Goal: Task Accomplishment & Management: Manage account settings

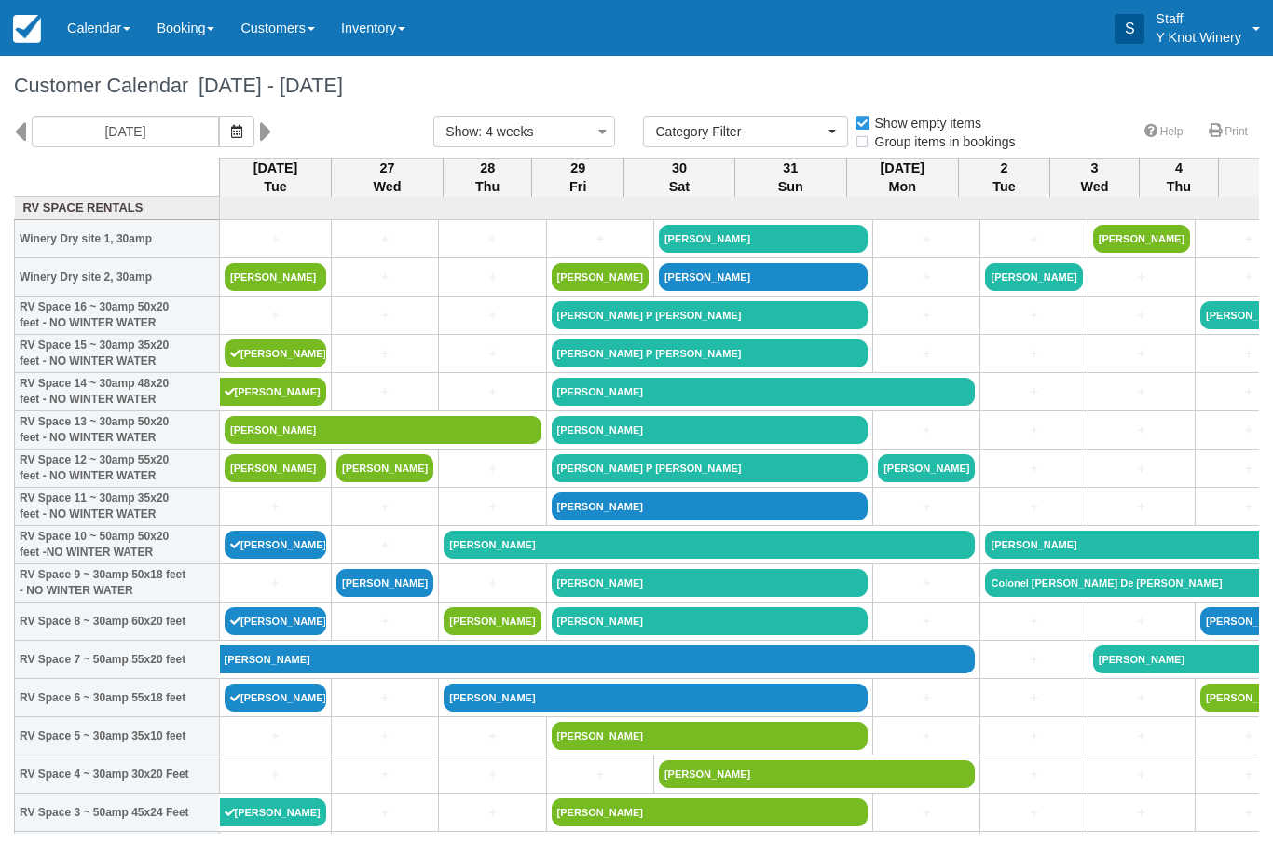
select select
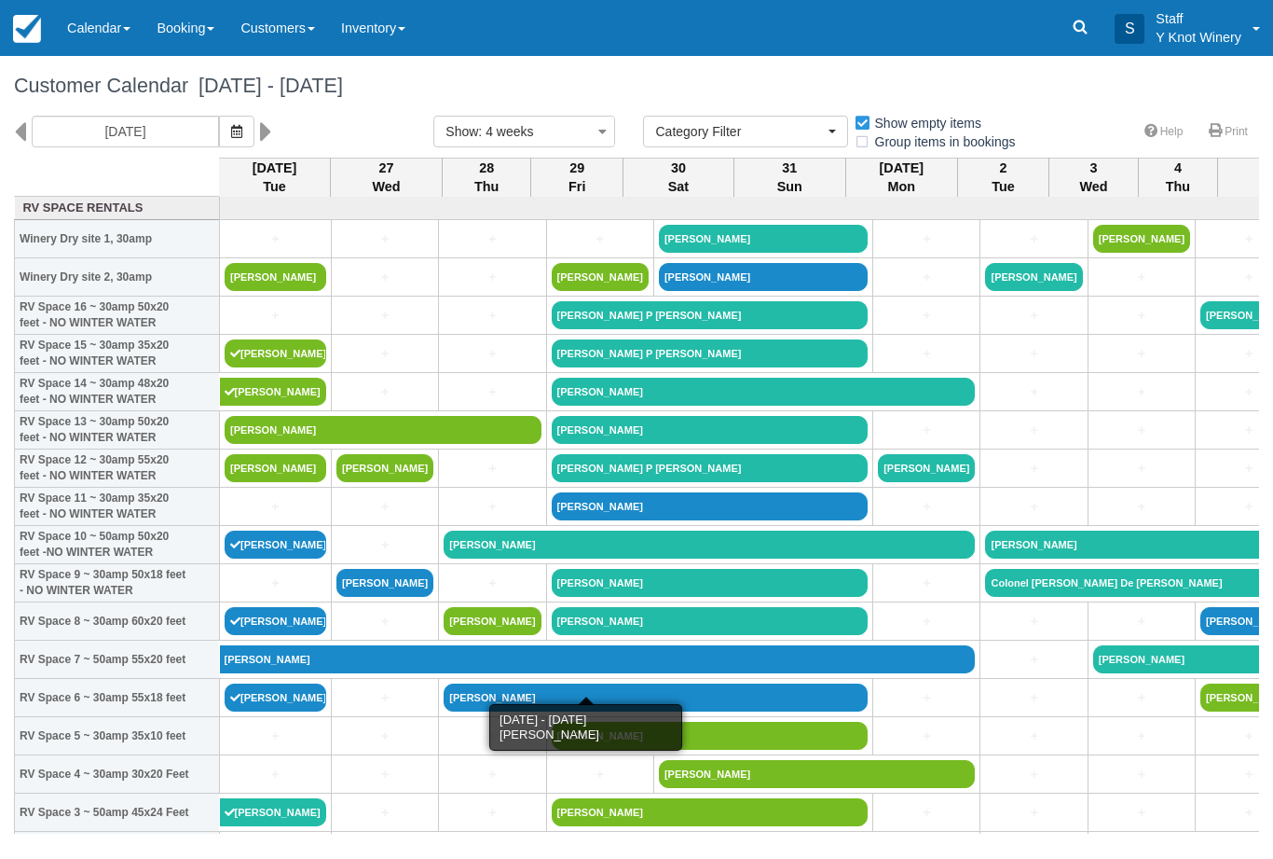
scroll to position [0, 1]
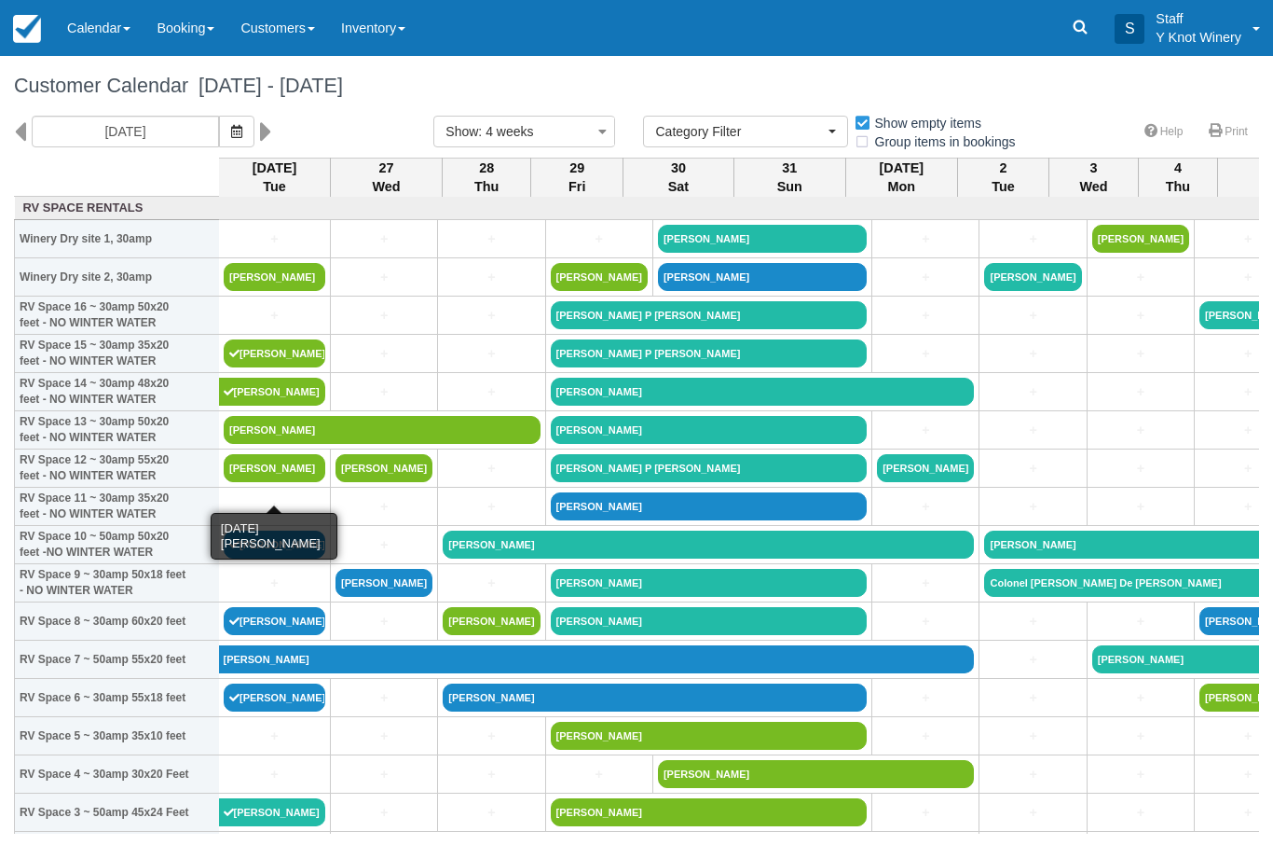
click at [268, 482] on link "[PERSON_NAME]" at bounding box center [275, 468] width 102 height 28
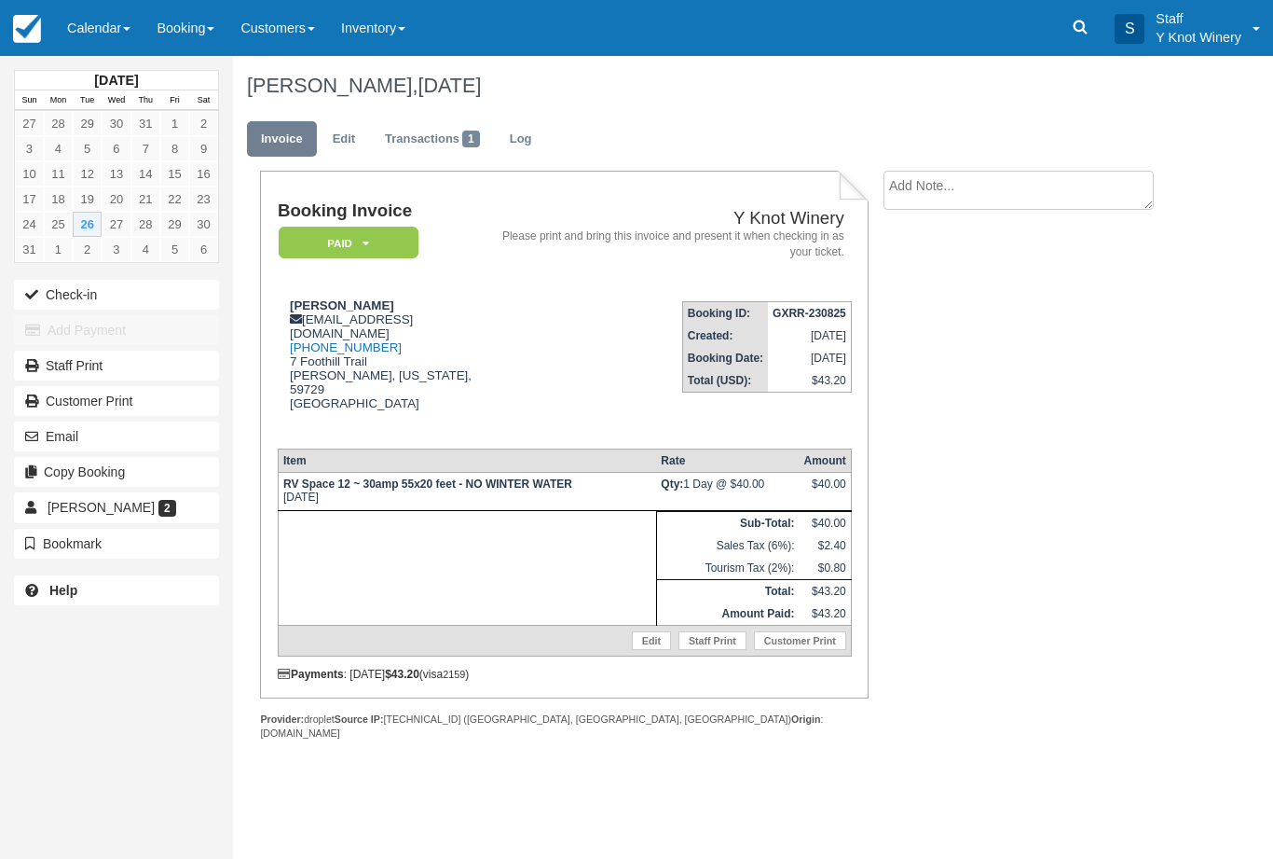
click at [114, 25] on link "Calendar" at bounding box center [98, 28] width 89 height 56
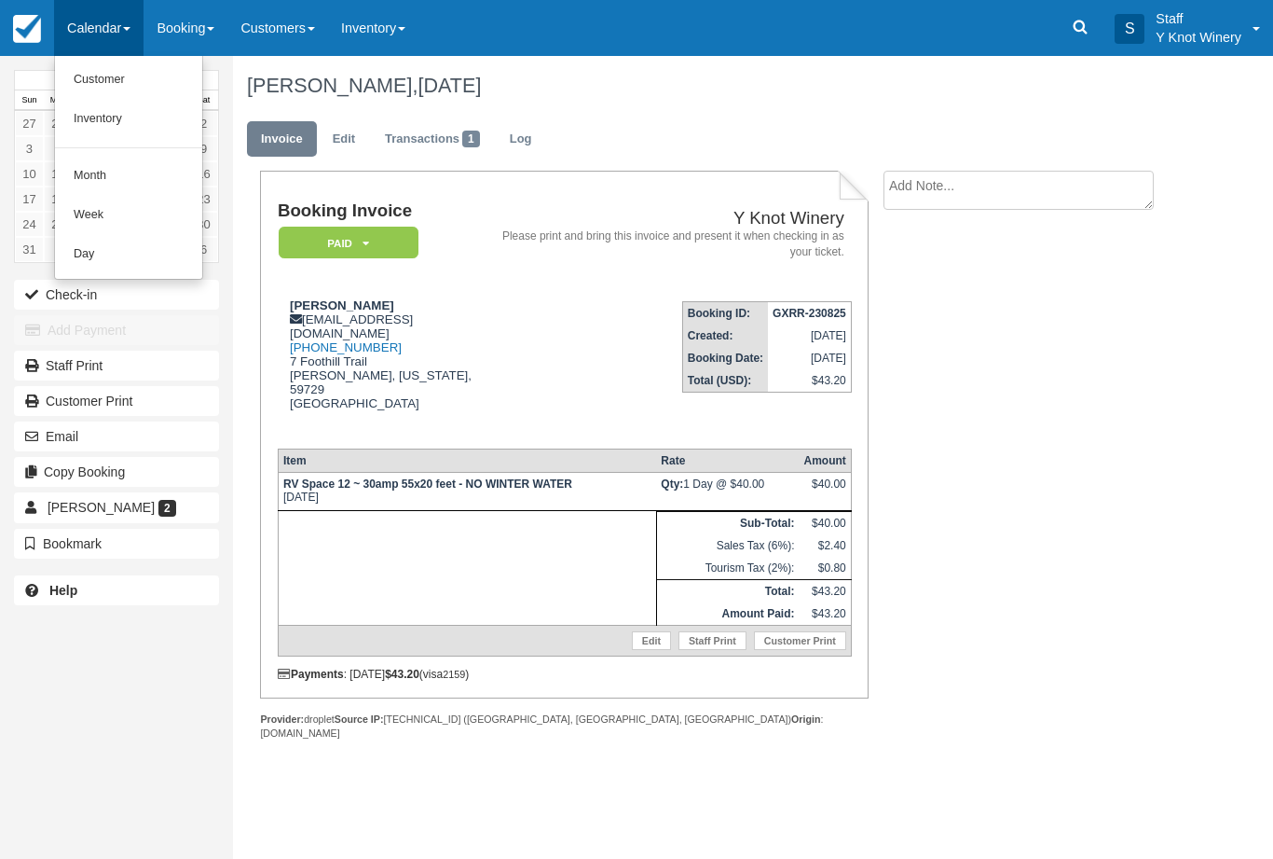
click at [46, 289] on div at bounding box center [636, 429] width 1273 height 859
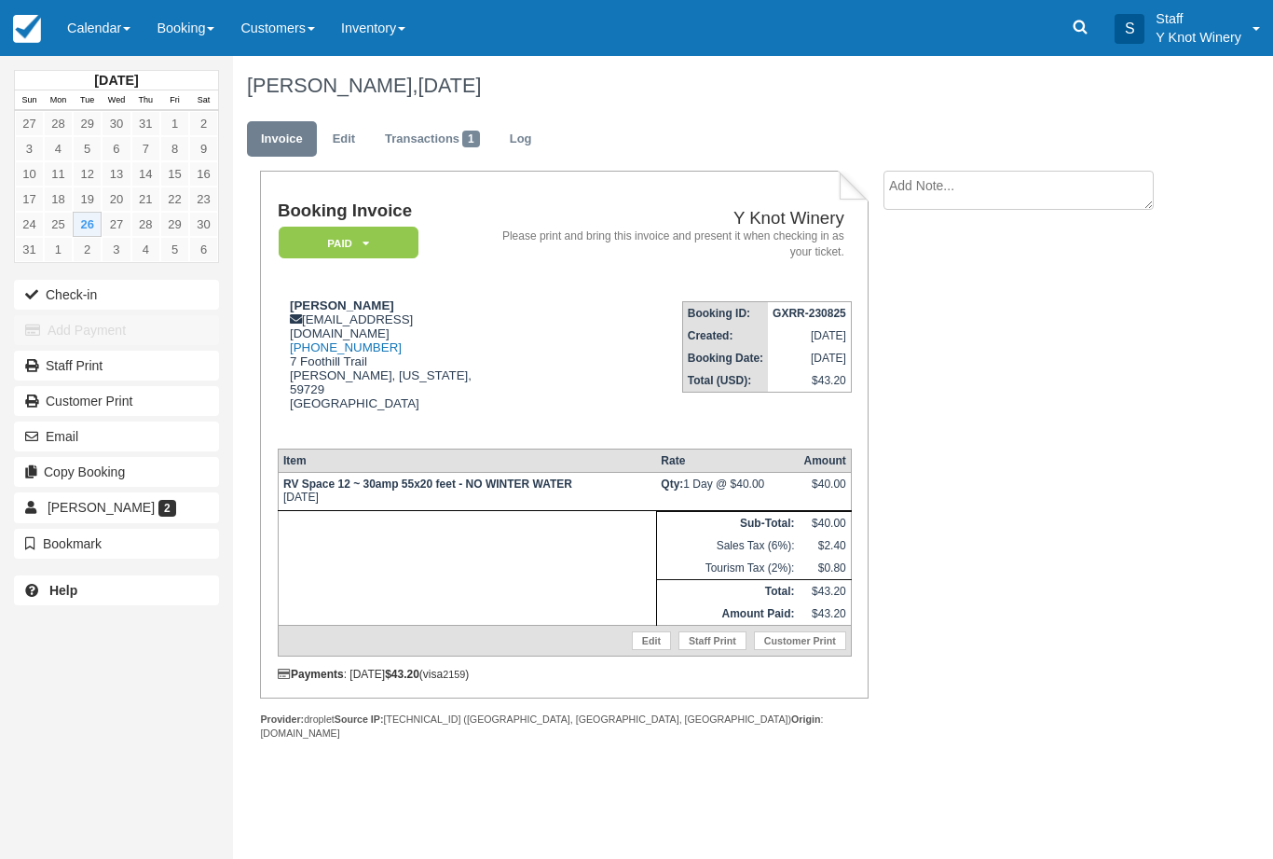
click at [107, 10] on link "Calendar" at bounding box center [98, 28] width 89 height 56
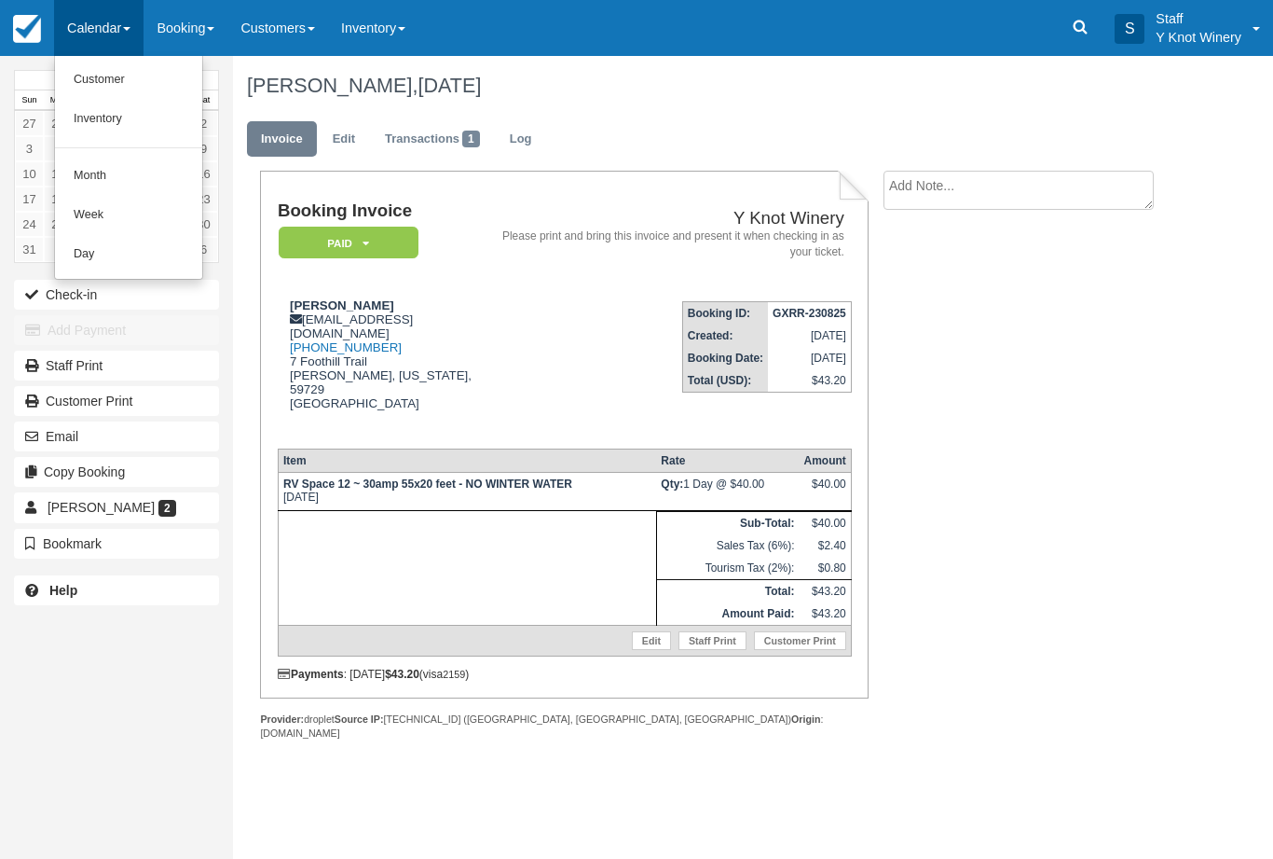
click at [93, 84] on link "Customer" at bounding box center [128, 80] width 147 height 39
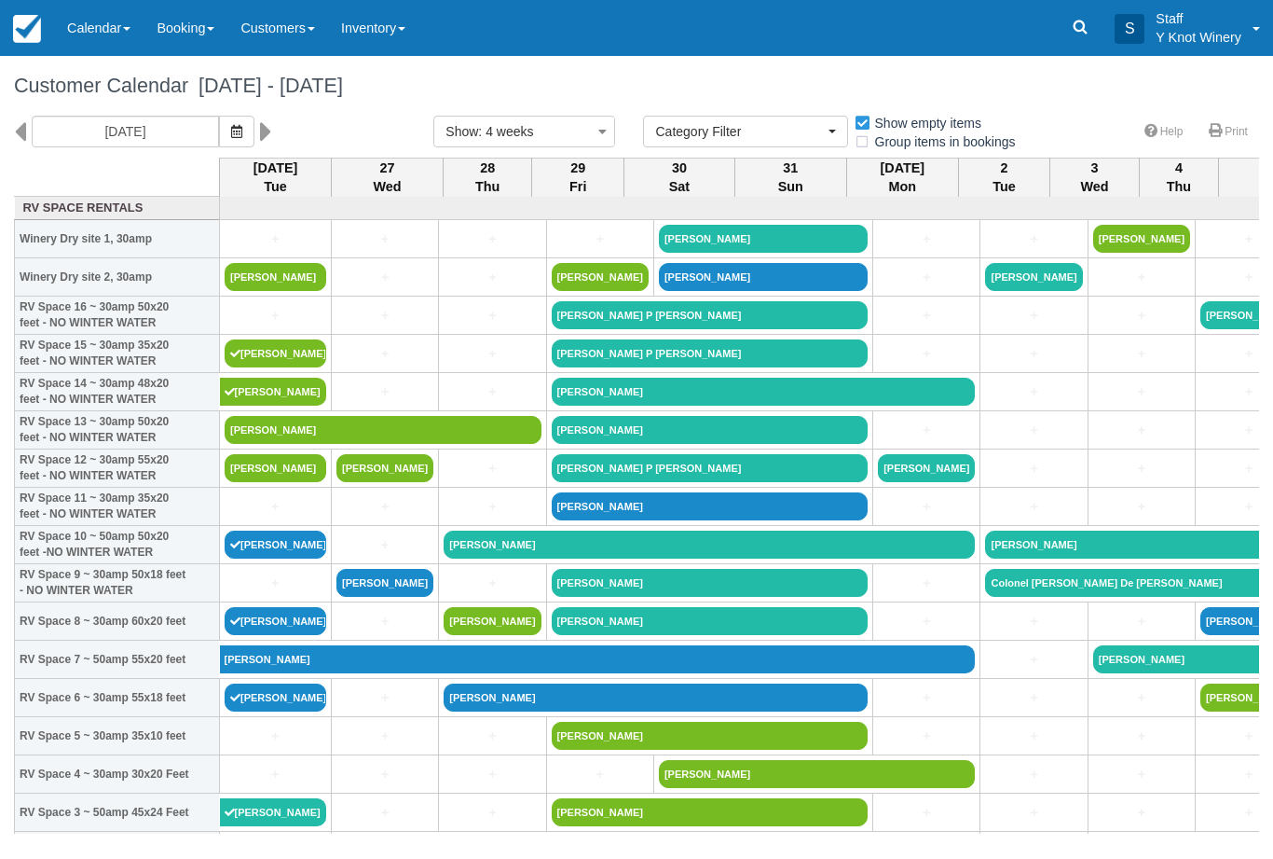
select select
click at [78, 30] on link "Calendar" at bounding box center [98, 28] width 89 height 56
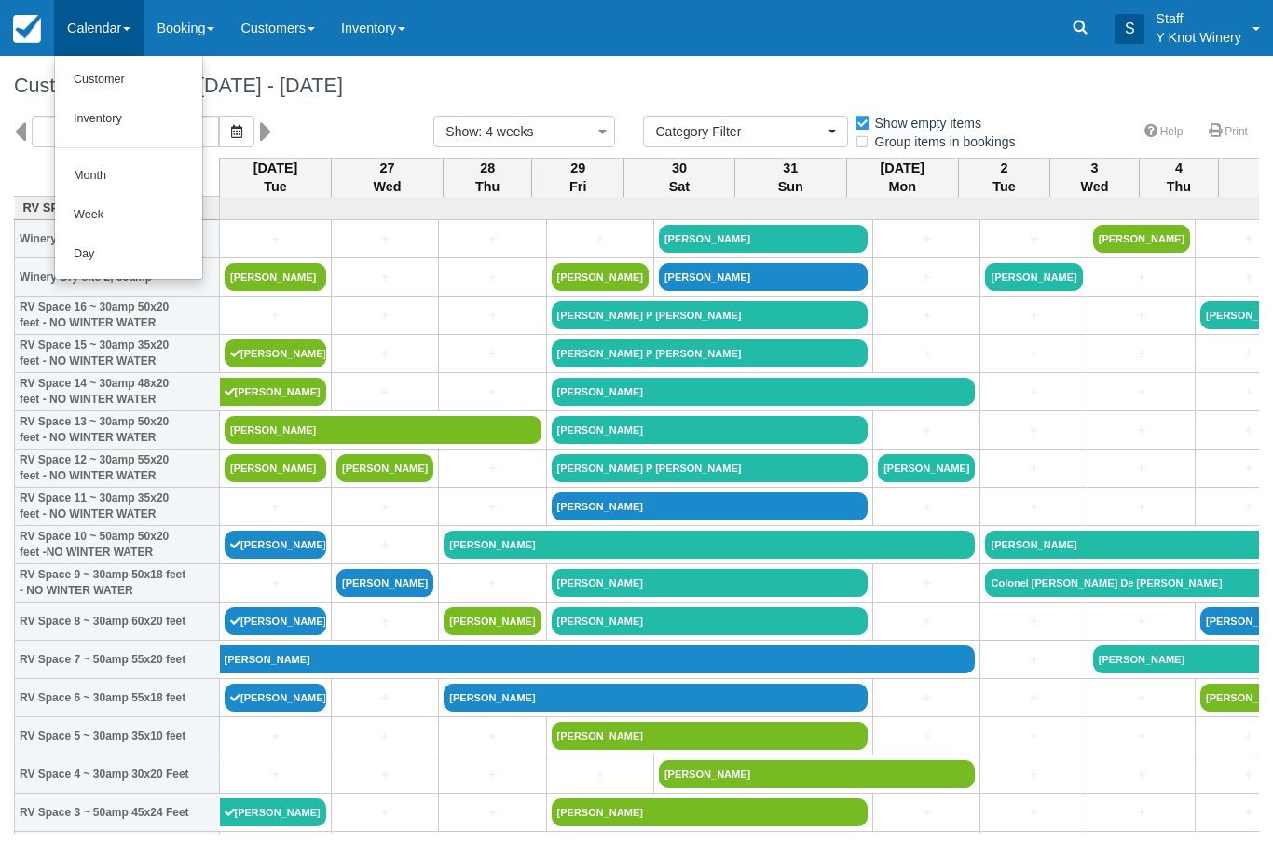
click at [95, 77] on link "Customer" at bounding box center [128, 80] width 147 height 39
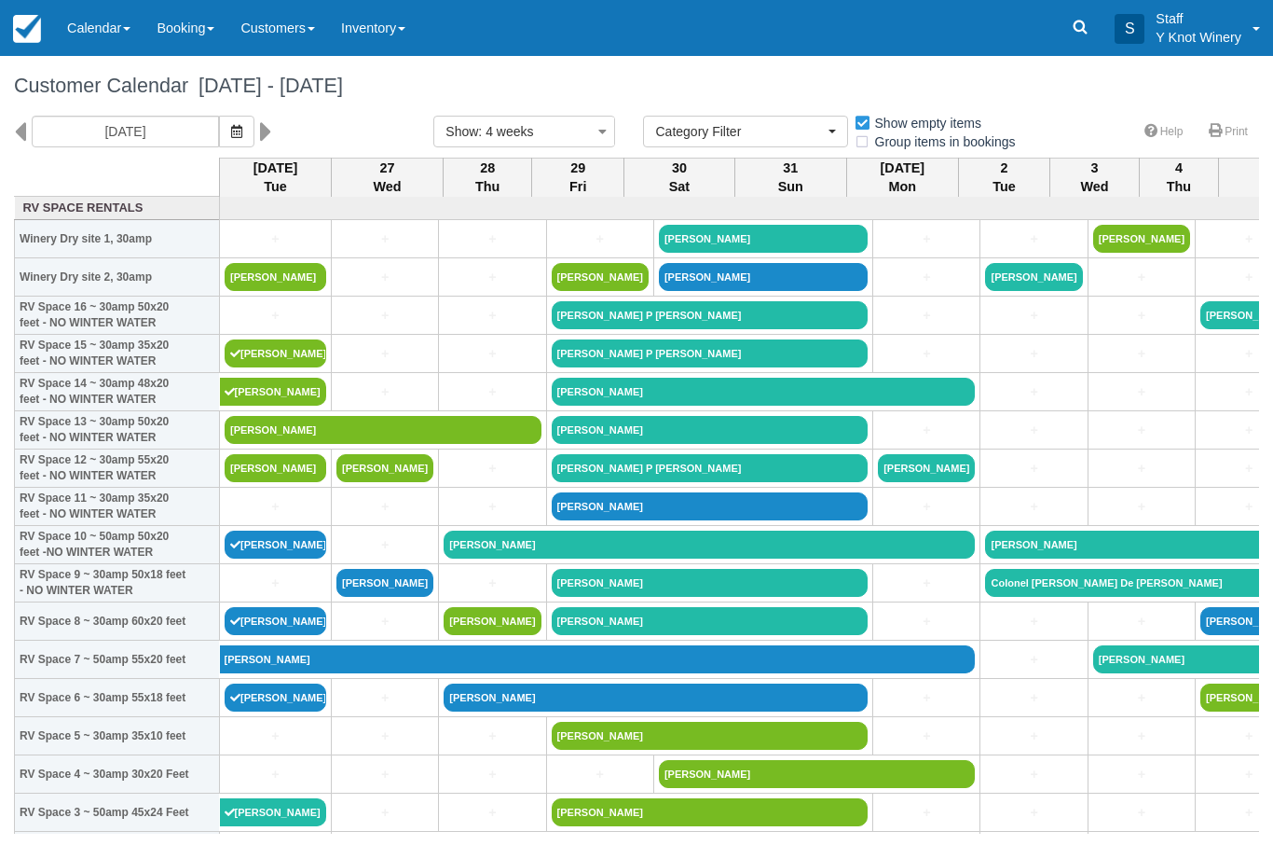
select select
